Goal: Information Seeking & Learning: Learn about a topic

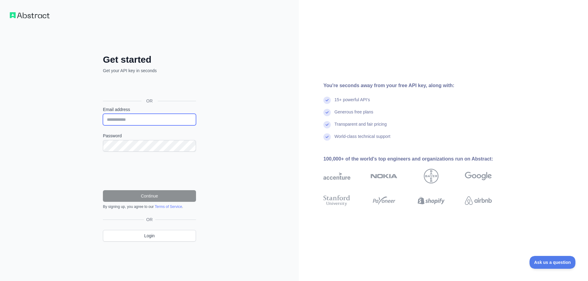
click at [174, 120] on input "Email address" at bounding box center [149, 120] width 93 height 12
click at [383, 48] on div "You're seconds away from your free API key, along with: 15+ powerful API's Gene…" at bounding box center [443, 140] width 289 height 281
click at [144, 118] on input "**********" at bounding box center [149, 120] width 93 height 12
type input "**********"
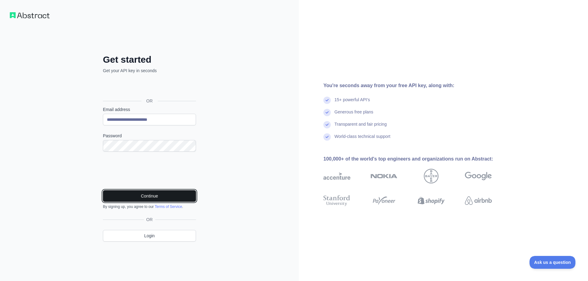
click at [146, 197] on button "Continue" at bounding box center [149, 196] width 93 height 12
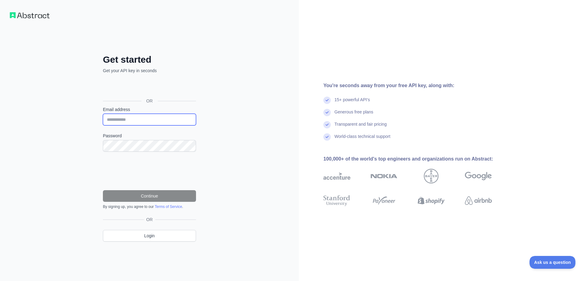
type input "**********"
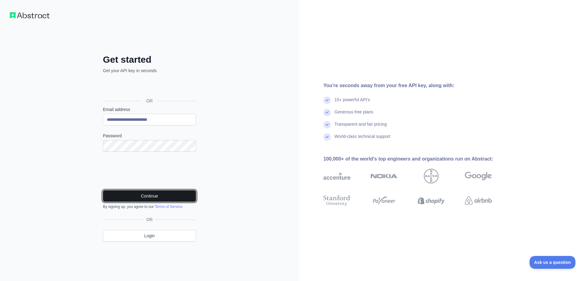
click at [155, 197] on button "Continue" at bounding box center [149, 196] width 93 height 12
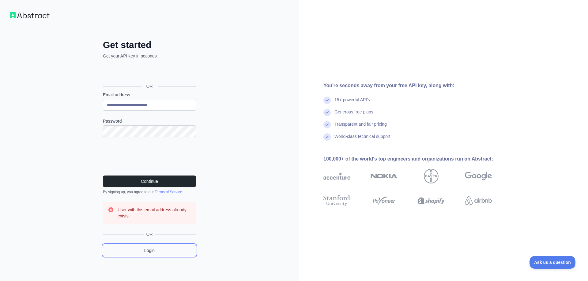
click at [147, 250] on link "Login" at bounding box center [149, 251] width 93 height 12
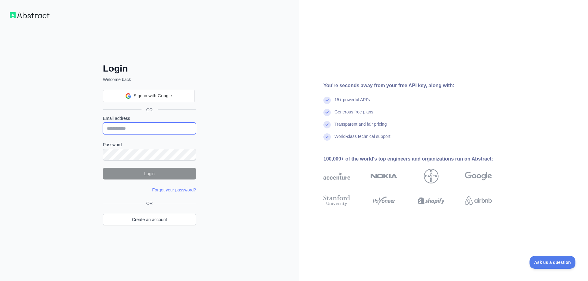
type input "**********"
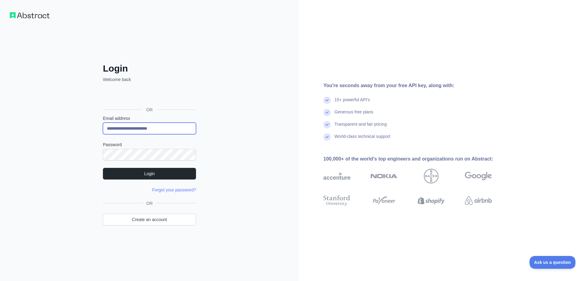
click at [135, 127] on input "**********" at bounding box center [149, 129] width 93 height 12
click at [256, 128] on div "**********" at bounding box center [149, 140] width 299 height 281
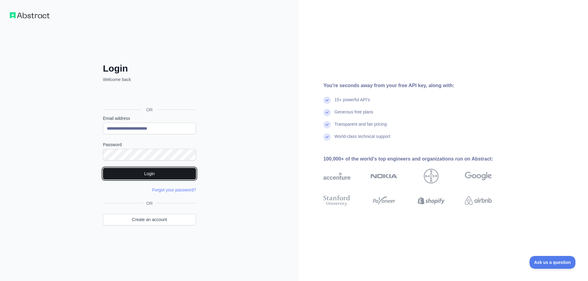
click at [151, 179] on button "Login" at bounding box center [149, 174] width 93 height 12
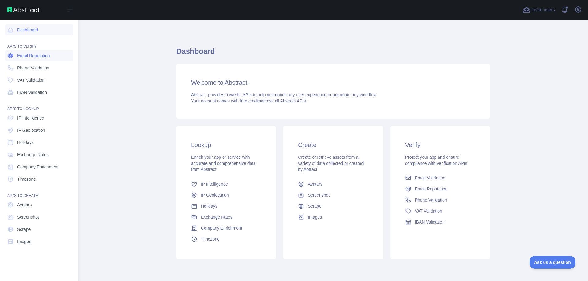
click at [50, 58] on span "Email Reputation" at bounding box center [33, 56] width 33 height 6
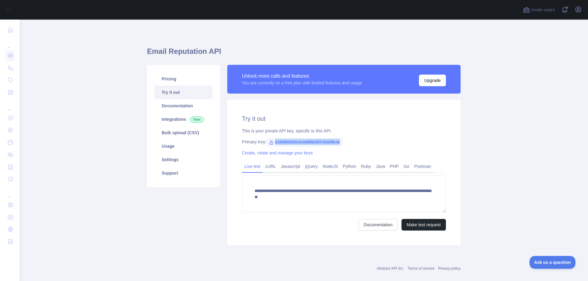
drag, startPoint x: 339, startPoint y: 143, endPoint x: 270, endPoint y: 141, distance: 69.5
click at [270, 141] on span "b16d56fd02fe4e3d956b287c5d209c3e" at bounding box center [304, 142] width 76 height 9
copy span "b16d56fd02fe4e3d956b287c5d209c3e"
click at [177, 138] on link "Bulk upload (CSV)" at bounding box center [183, 132] width 58 height 13
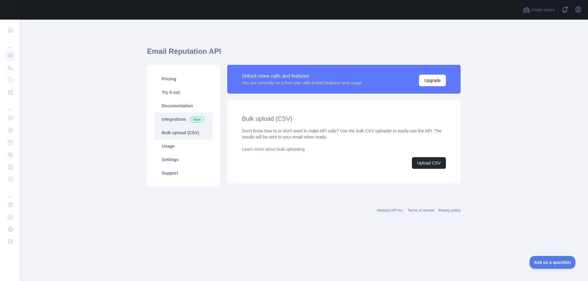
click at [177, 120] on link "Integrations New" at bounding box center [183, 119] width 58 height 13
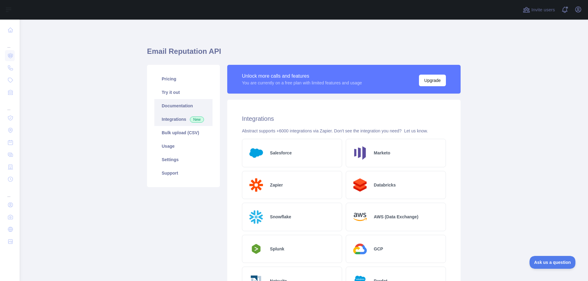
click at [180, 107] on link "Documentation" at bounding box center [183, 105] width 58 height 13
click at [188, 135] on link "Bulk upload (CSV)" at bounding box center [183, 132] width 58 height 13
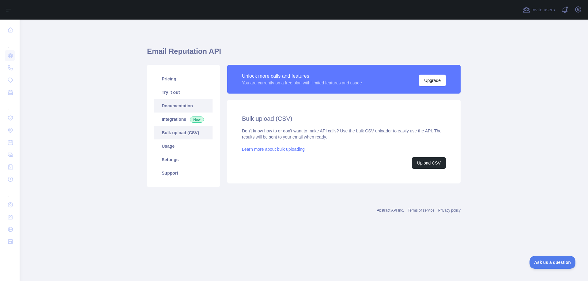
click at [176, 103] on link "Documentation" at bounding box center [183, 105] width 58 height 13
click at [180, 89] on link "Try it out" at bounding box center [183, 92] width 58 height 13
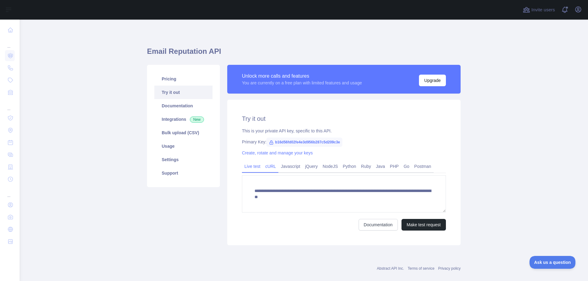
click at [269, 167] on link "cURL" at bounding box center [271, 167] width 16 height 10
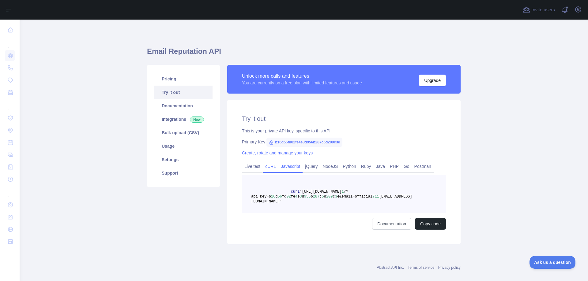
click at [285, 166] on link "Javascript" at bounding box center [290, 167] width 24 height 10
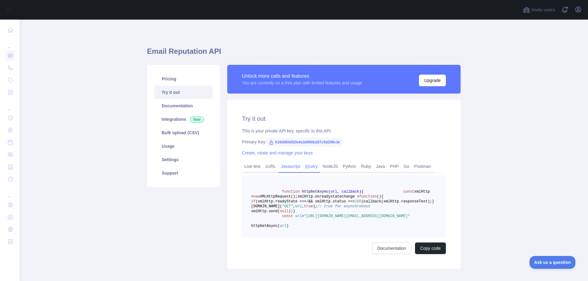
click at [308, 166] on link "jQuery" at bounding box center [310, 167] width 17 height 10
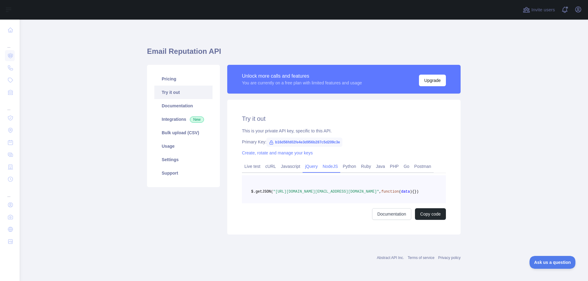
click at [326, 166] on link "NodeJS" at bounding box center [330, 167] width 20 height 10
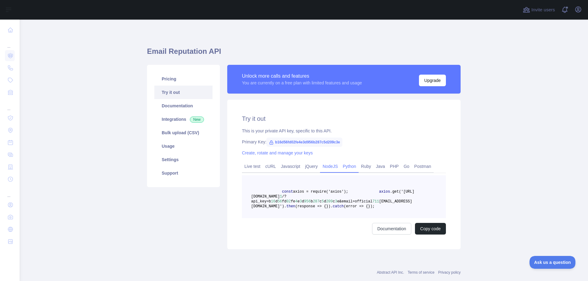
click at [341, 166] on link "Python" at bounding box center [349, 167] width 18 height 10
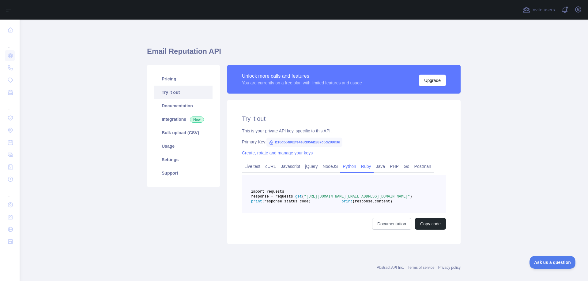
click at [363, 167] on link "Ruby" at bounding box center [365, 167] width 15 height 10
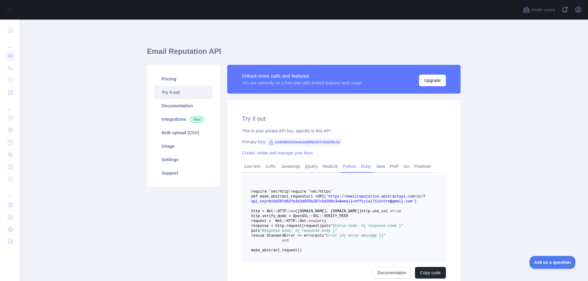
click at [343, 168] on link "Python" at bounding box center [349, 167] width 18 height 10
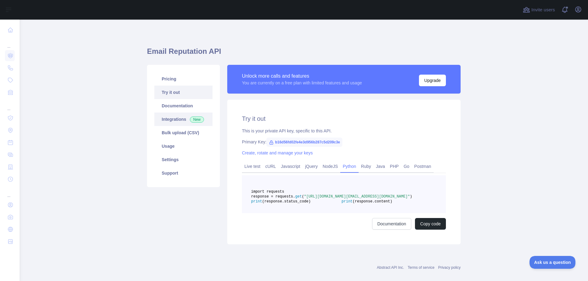
click at [177, 118] on link "Integrations New" at bounding box center [183, 119] width 58 height 13
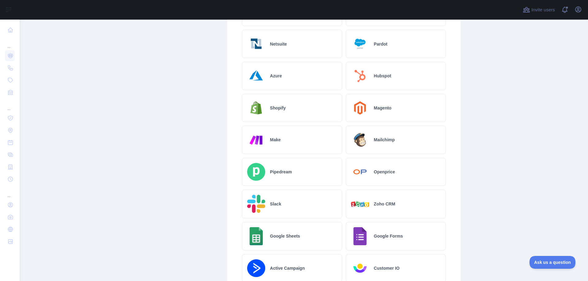
scroll to position [268, 0]
